Goal: Task Accomplishment & Management: Manage account settings

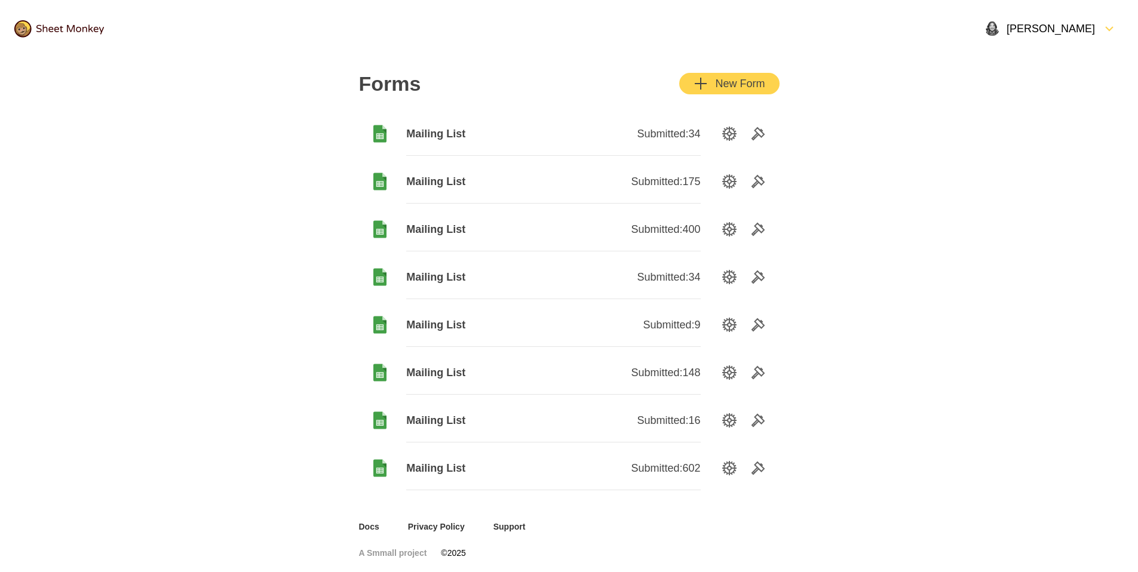
click at [47, 25] on img at bounding box center [59, 28] width 90 height 17
click at [66, 30] on img at bounding box center [59, 28] width 90 height 17
click at [78, 32] on img at bounding box center [59, 28] width 90 height 17
click at [728, 133] on icon "SettingsOption" at bounding box center [729, 134] width 14 height 14
